Goal: Check status

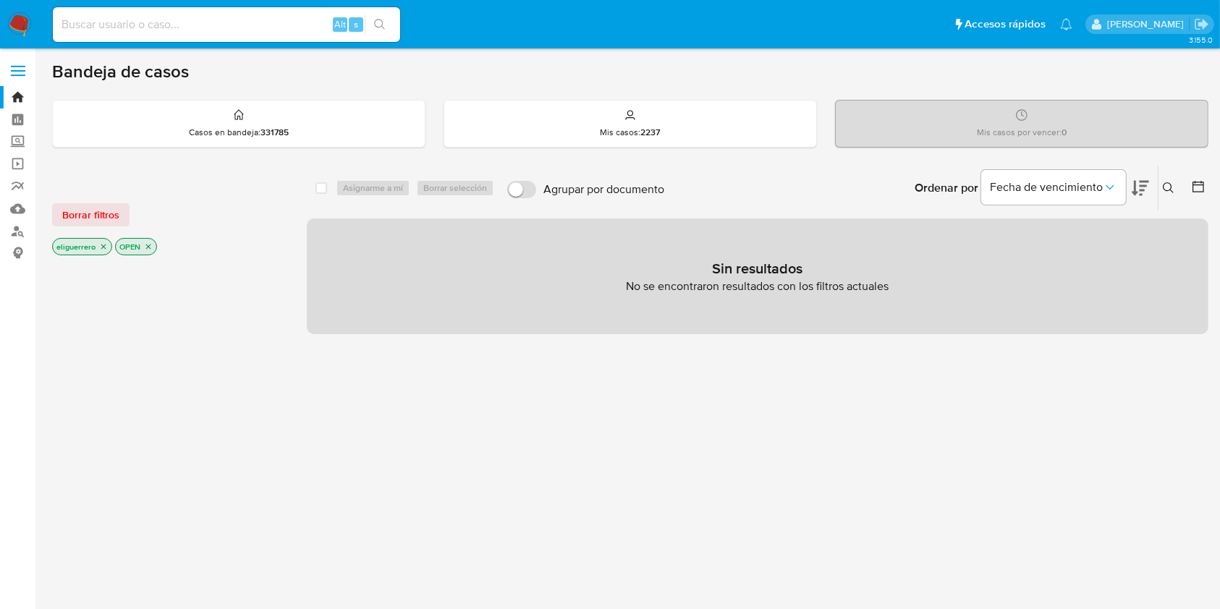
click at [249, 29] on input at bounding box center [226, 24] width 347 height 19
paste input "434307743"
type input "434307743"
click at [384, 26] on icon "search-icon" at bounding box center [380, 25] width 12 height 12
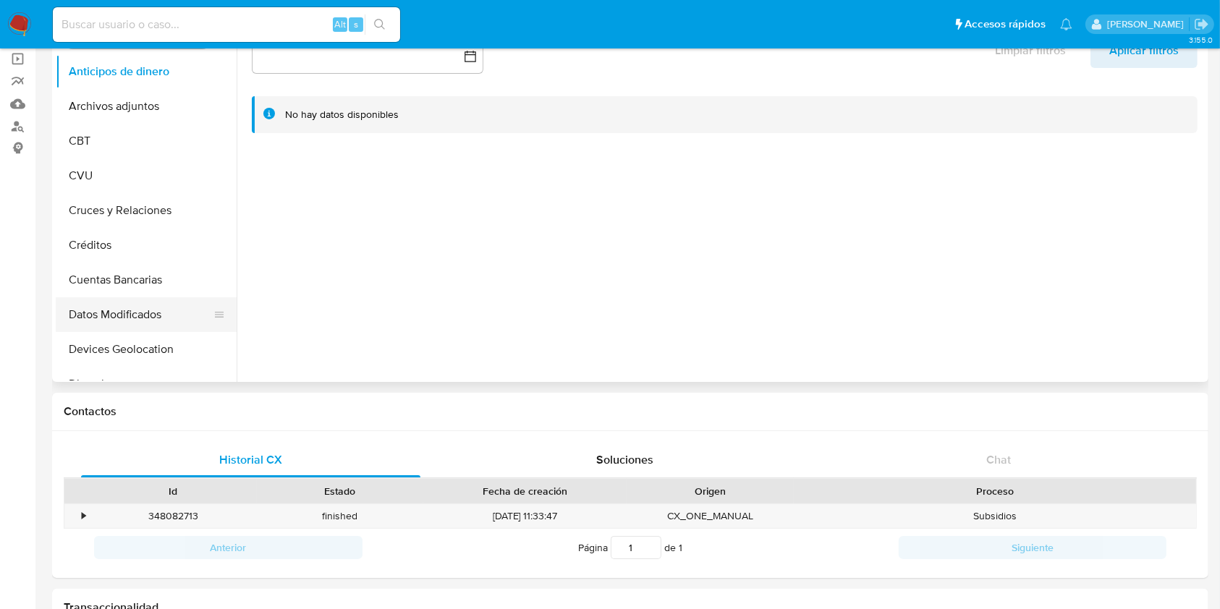
scroll to position [81, 0]
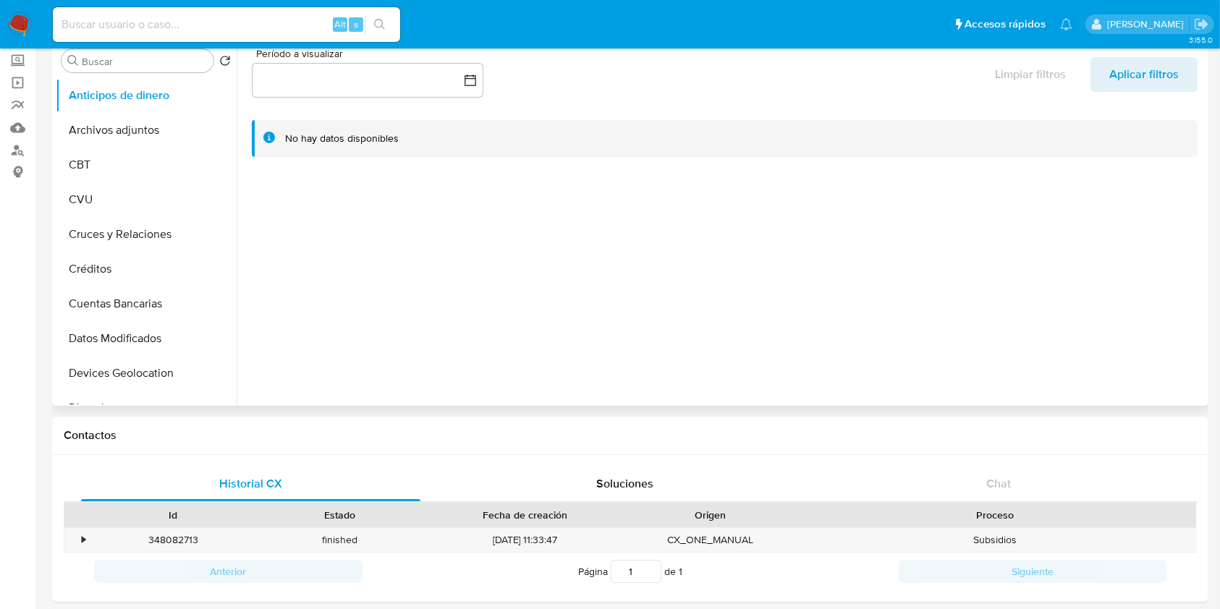
select select "10"
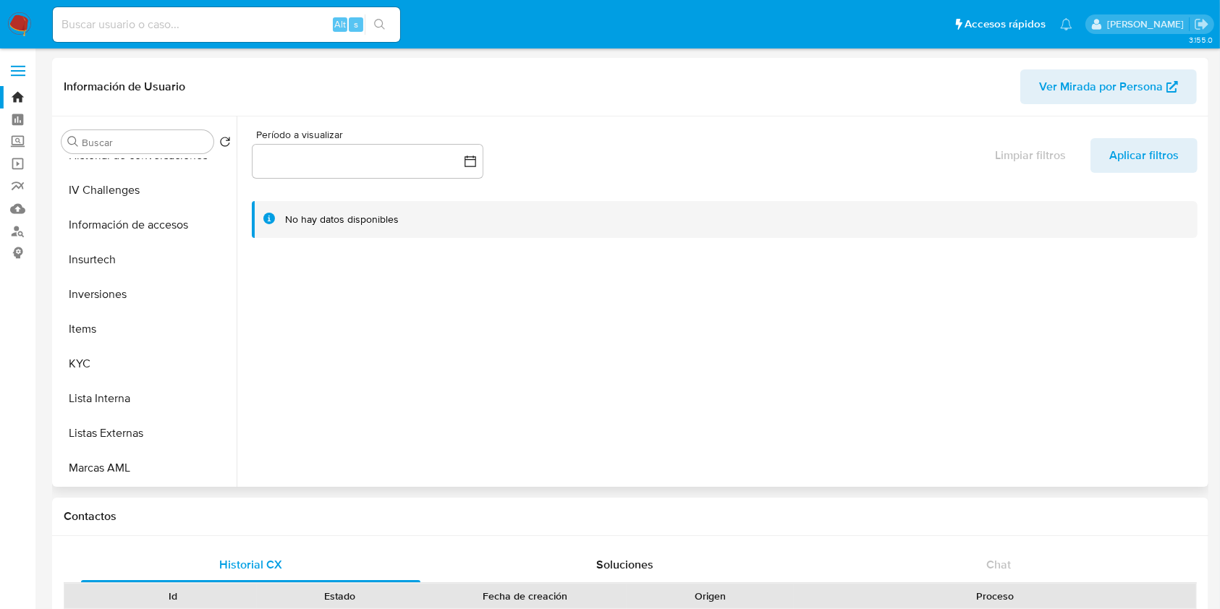
scroll to position [579, 0]
click at [143, 358] on button "KYC" at bounding box center [140, 361] width 169 height 35
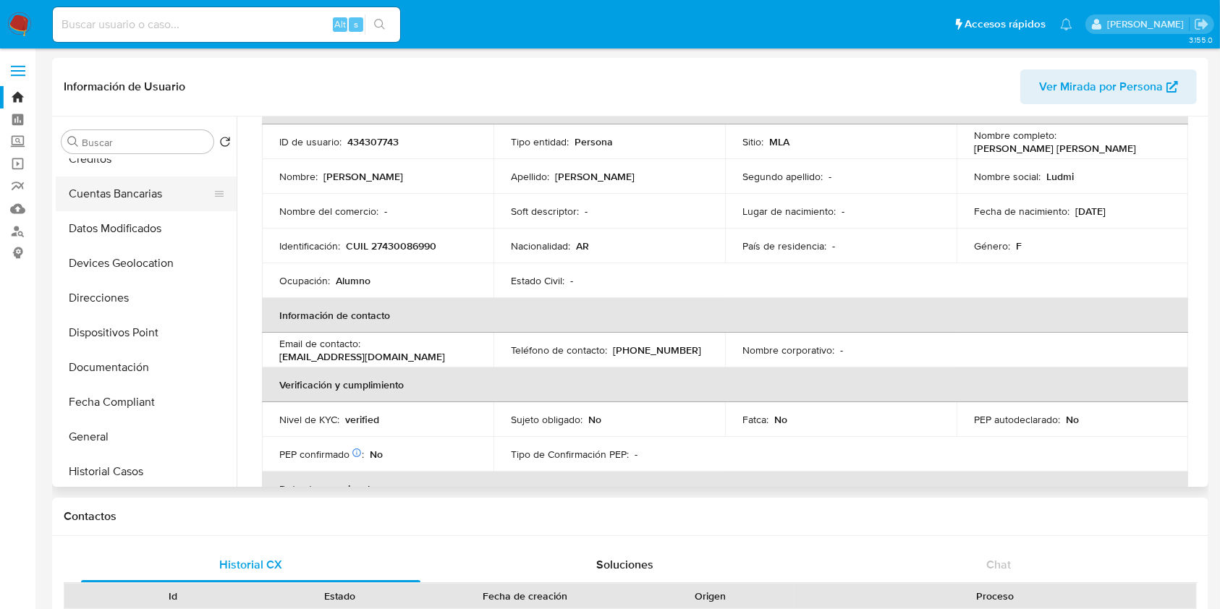
scroll to position [193, 0]
click at [114, 437] on button "General" at bounding box center [140, 435] width 169 height 35
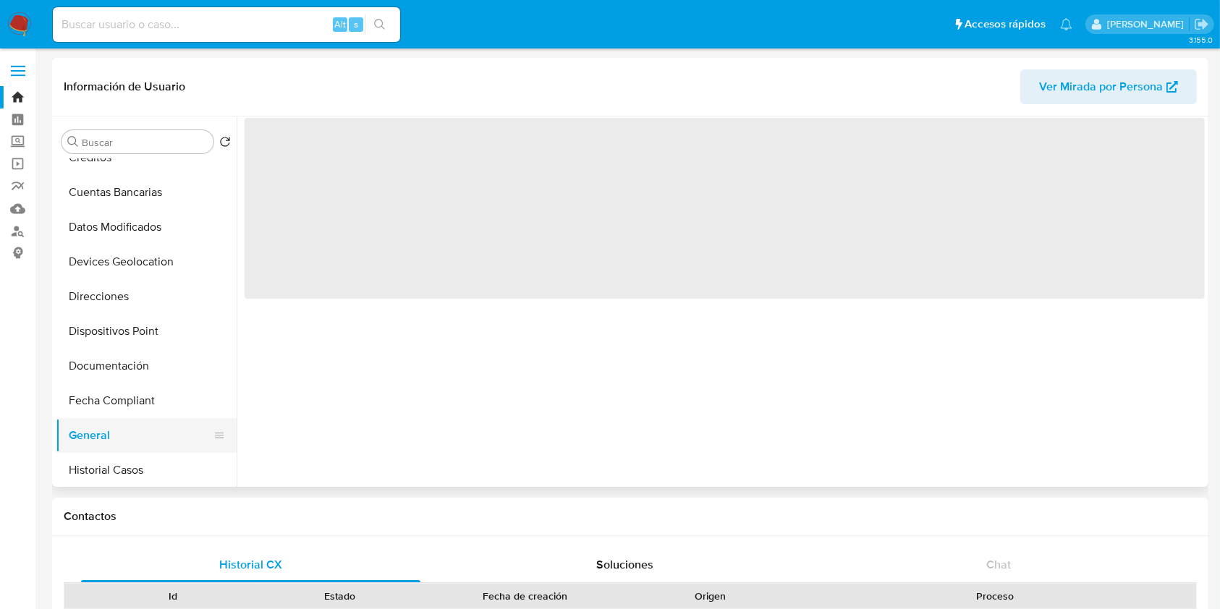
scroll to position [0, 0]
